Goal: Task Accomplishment & Management: Use online tool/utility

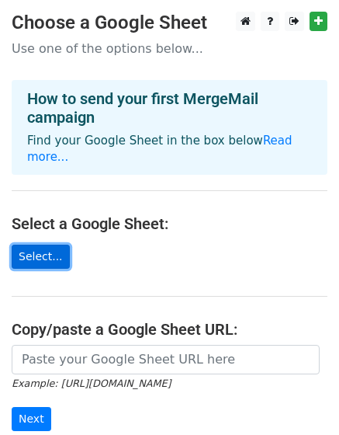
click at [29, 245] on link "Select..." at bounding box center [41, 257] width 58 height 24
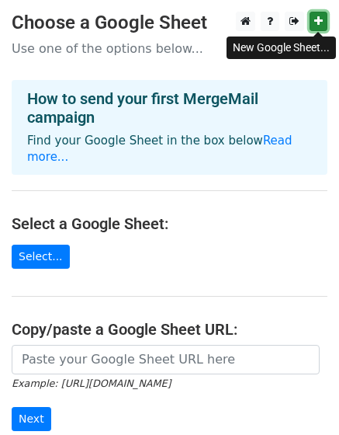
click at [314, 23] on link at bounding box center [319, 21] width 18 height 19
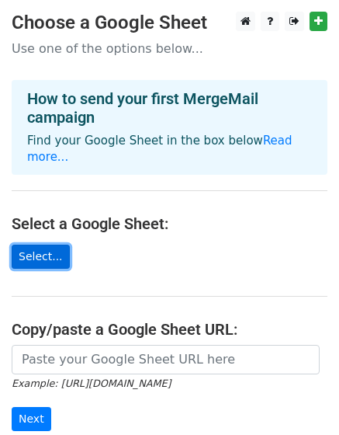
click at [36, 245] on link "Select..." at bounding box center [41, 257] width 58 height 24
click at [47, 248] on link "Select..." at bounding box center [41, 257] width 58 height 24
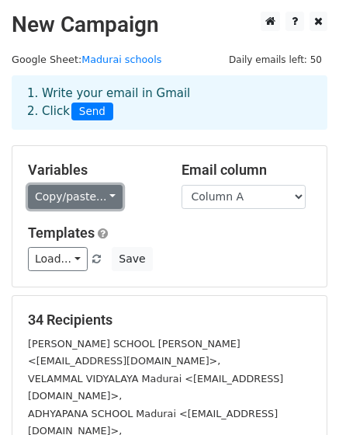
click at [92, 193] on link "Copy/paste..." at bounding box center [75, 197] width 95 height 24
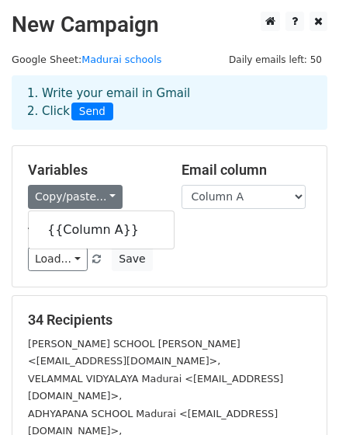
click at [142, 151] on div "Variables Copy/paste... {{Column A}} Email column Column A Templates Load... No…" at bounding box center [169, 216] width 314 height 141
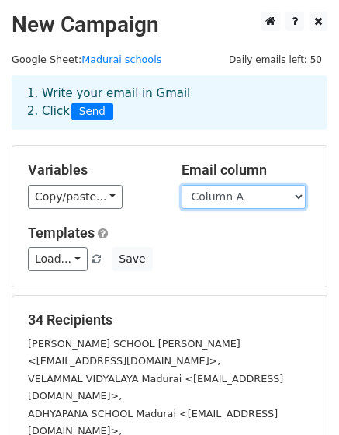
click at [210, 197] on select "Column A" at bounding box center [244, 197] width 124 height 24
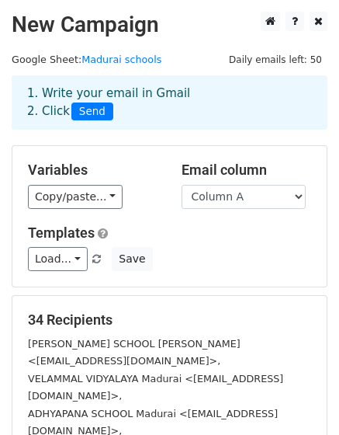
click at [127, 214] on div "Variables Copy/paste... {{Column A}} Email column Column A Templates Load... No…" at bounding box center [169, 216] width 314 height 141
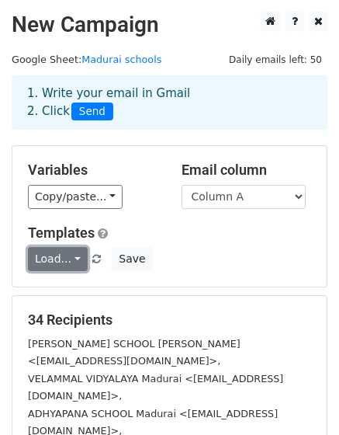
click at [69, 263] on link "Load..." at bounding box center [58, 259] width 60 height 24
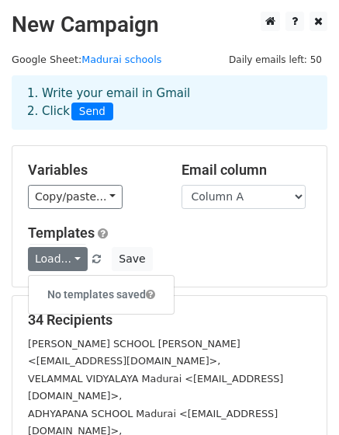
click at [238, 260] on div "Load... No templates saved Save" at bounding box center [169, 259] width 307 height 24
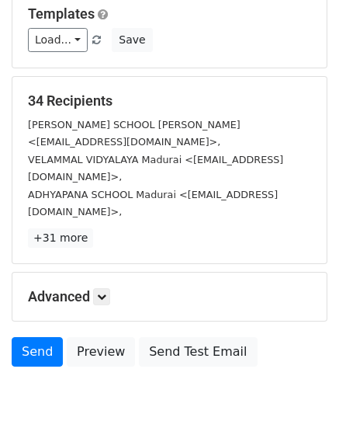
scroll to position [233, 0]
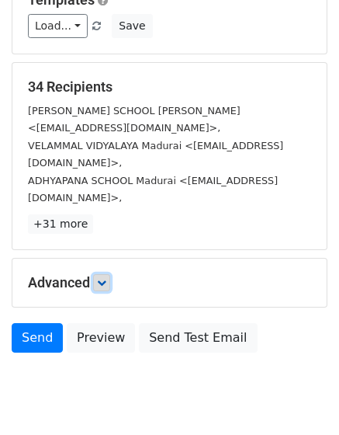
click at [98, 274] on link at bounding box center [101, 282] width 17 height 17
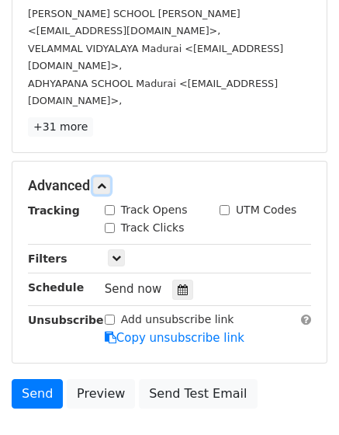
scroll to position [388, 0]
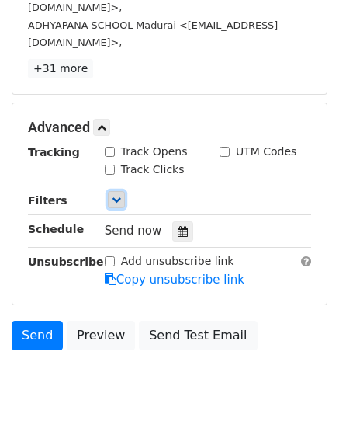
click at [116, 191] on link at bounding box center [116, 199] width 17 height 17
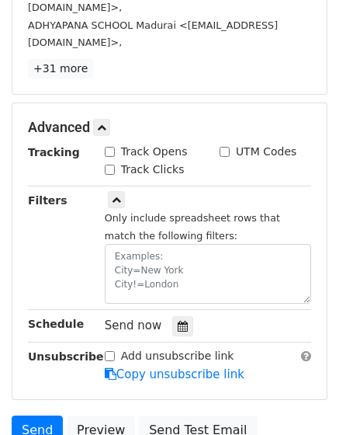
click at [108, 147] on input "Track Opens" at bounding box center [110, 152] width 10 height 10
checkbox input "true"
click at [115, 161] on div "Track Clicks" at bounding box center [145, 169] width 80 height 16
click at [111, 165] on input "Track Clicks" at bounding box center [110, 170] width 10 height 10
checkbox input "true"
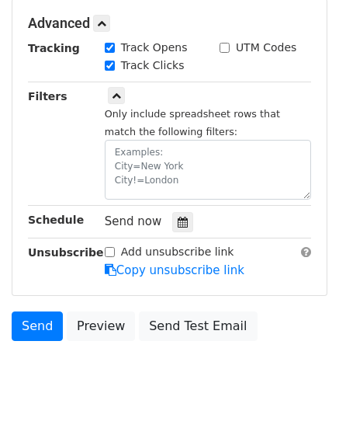
scroll to position [512, 0]
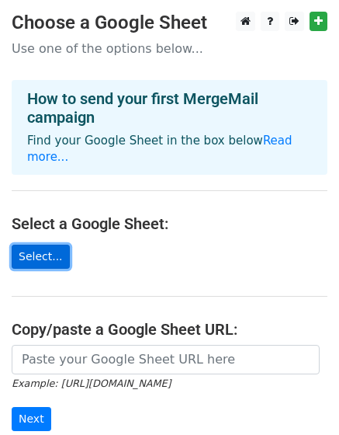
click at [49, 245] on link "Select..." at bounding box center [41, 257] width 58 height 24
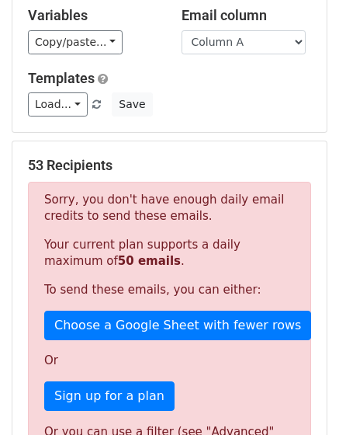
scroll to position [155, 0]
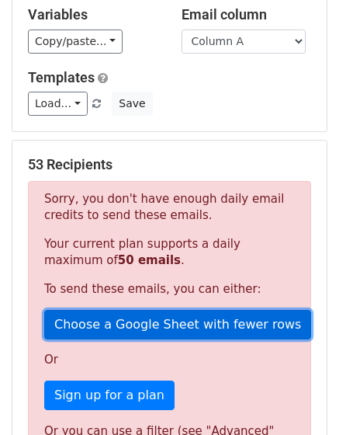
click at [229, 320] on link "Choose a Google Sheet with fewer rows" at bounding box center [177, 324] width 267 height 29
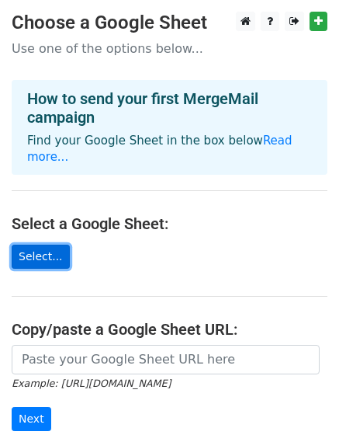
click at [33, 245] on link "Select..." at bounding box center [41, 257] width 58 height 24
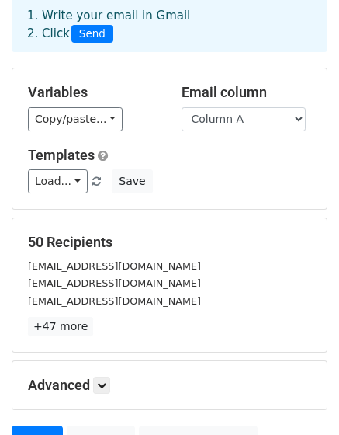
scroll to position [155, 0]
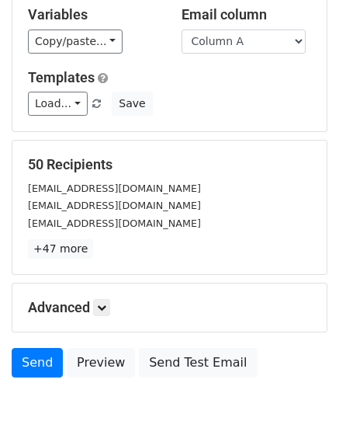
click at [99, 297] on div "Advanced Tracking Track Opens UTM Codes Track Clicks Filters Only include sprea…" at bounding box center [169, 307] width 314 height 48
click at [101, 307] on icon at bounding box center [101, 307] width 9 height 9
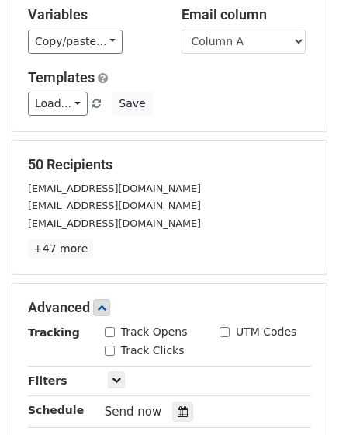
click at [107, 349] on input "Track Clicks" at bounding box center [110, 350] width 10 height 10
checkbox input "true"
click at [112, 331] on input "Track Opens" at bounding box center [110, 332] width 10 height 10
checkbox input "true"
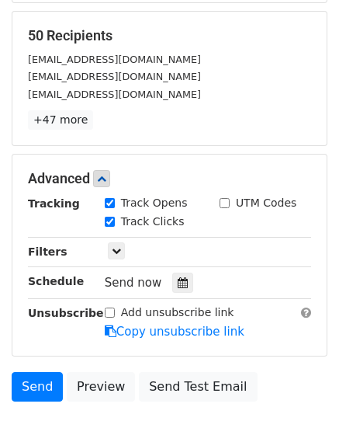
scroll to position [311, 0]
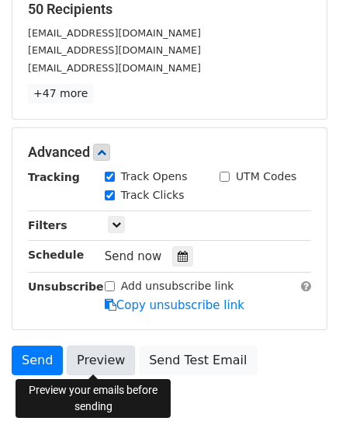
click at [103, 361] on link "Preview" at bounding box center [101, 359] width 68 height 29
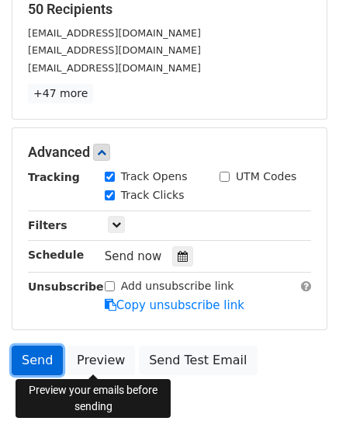
click at [43, 356] on link "Send" at bounding box center [37, 359] width 51 height 29
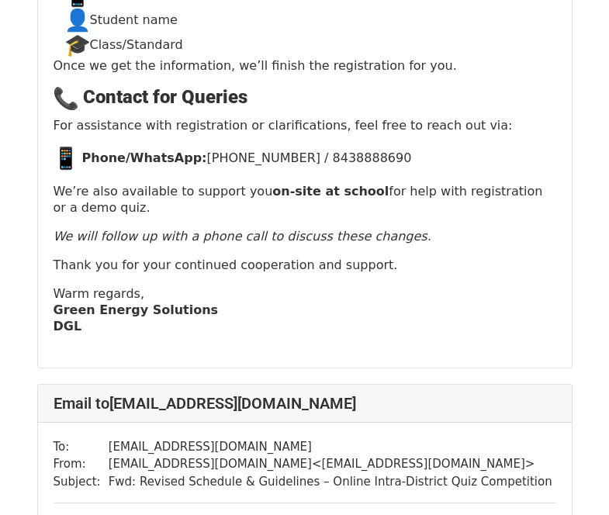
scroll to position [3804, 0]
